Goal: Navigation & Orientation: Find specific page/section

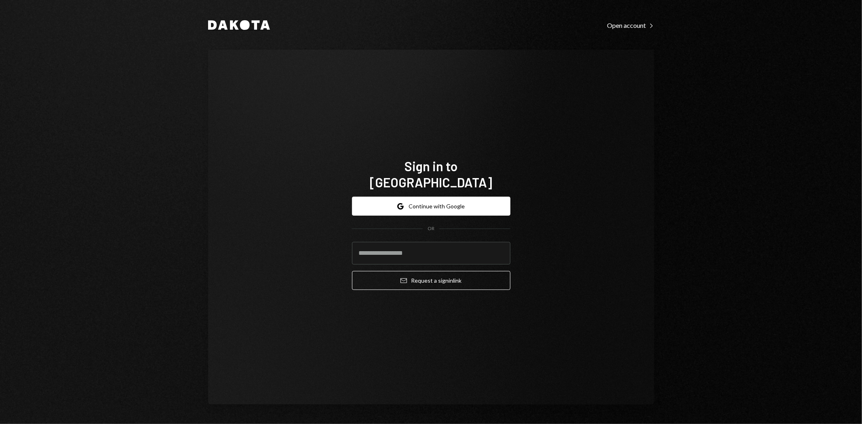
click at [221, 23] on icon at bounding box center [223, 25] width 10 height 9
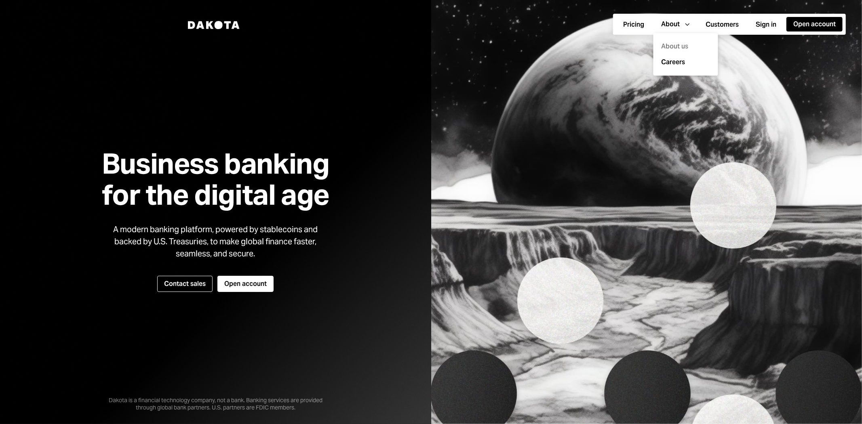
click at [673, 47] on div "About us" at bounding box center [685, 47] width 55 height 16
